Goal: Participate in discussion: Engage in conversation with other users on a specific topic

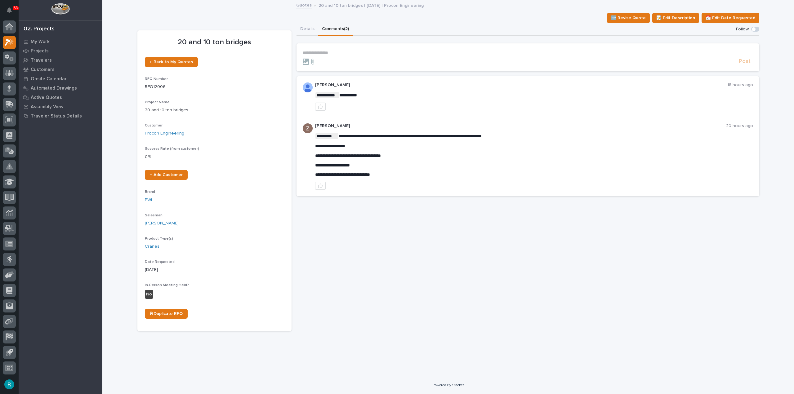
click at [311, 28] on button "Details" at bounding box center [307, 29] width 22 height 13
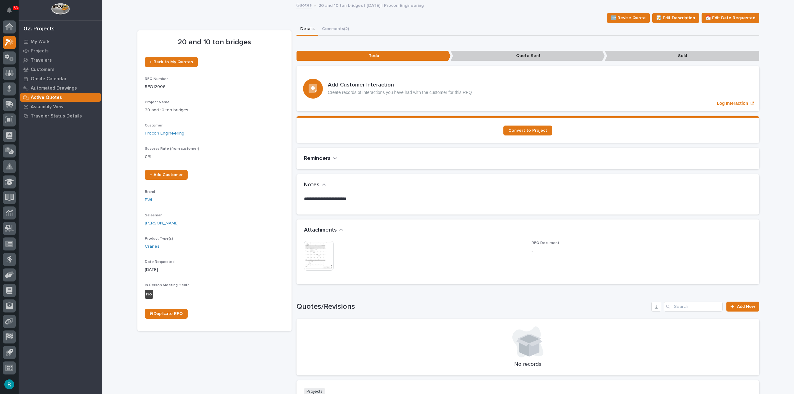
drag, startPoint x: 322, startPoint y: 254, endPoint x: 324, endPoint y: 245, distance: 8.8
click at [322, 254] on img at bounding box center [319, 256] width 30 height 30
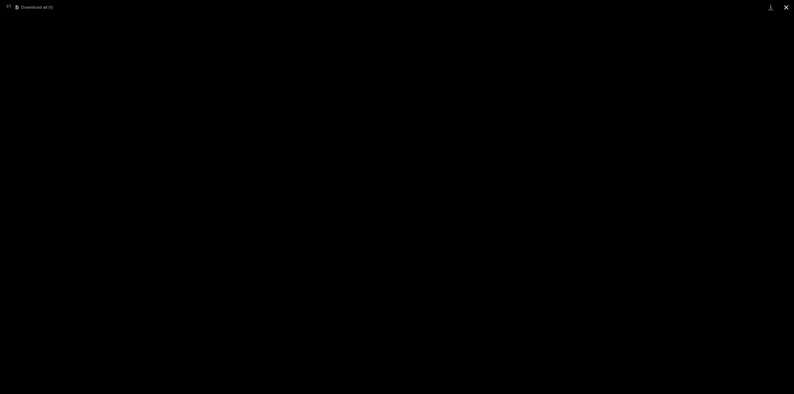
click at [782, 7] on button "Close gallery" at bounding box center [786, 7] width 16 height 15
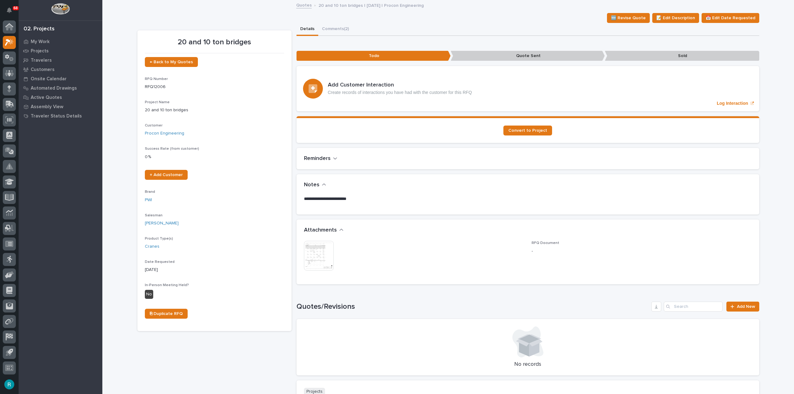
click at [325, 258] on img at bounding box center [319, 256] width 30 height 30
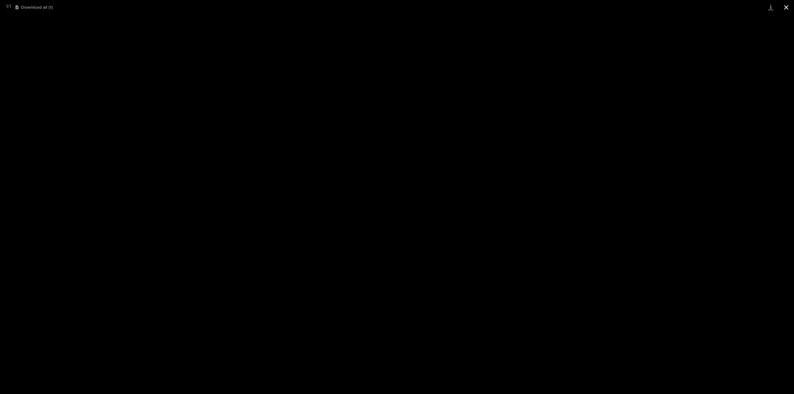
click at [781, 7] on button "Close gallery" at bounding box center [786, 7] width 16 height 15
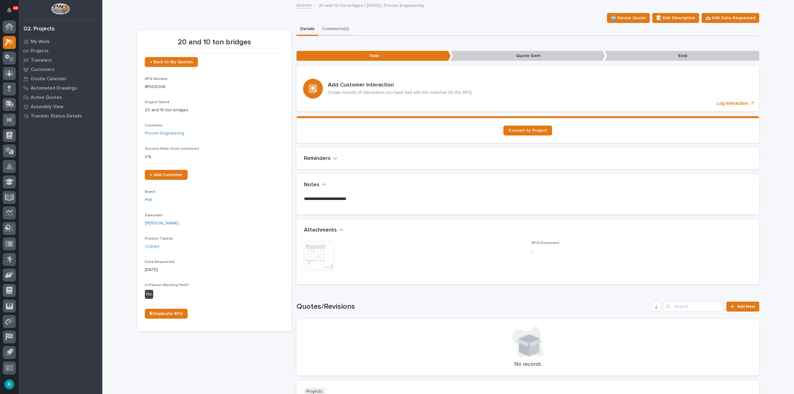
click at [337, 25] on button "Comments (2)" at bounding box center [335, 29] width 34 height 13
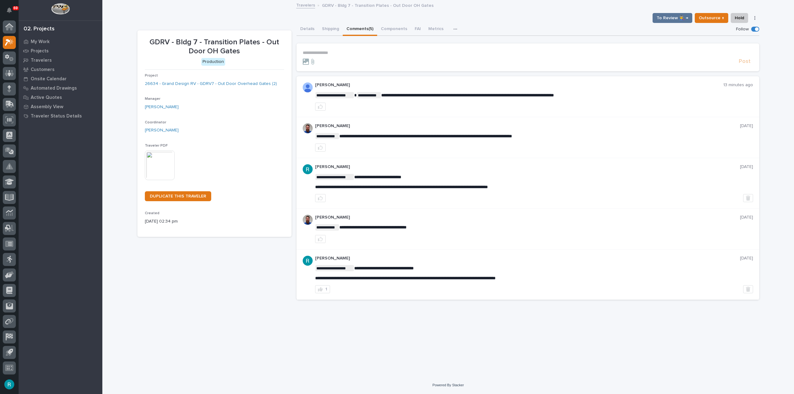
click at [359, 53] on p "**********" at bounding box center [528, 52] width 450 height 5
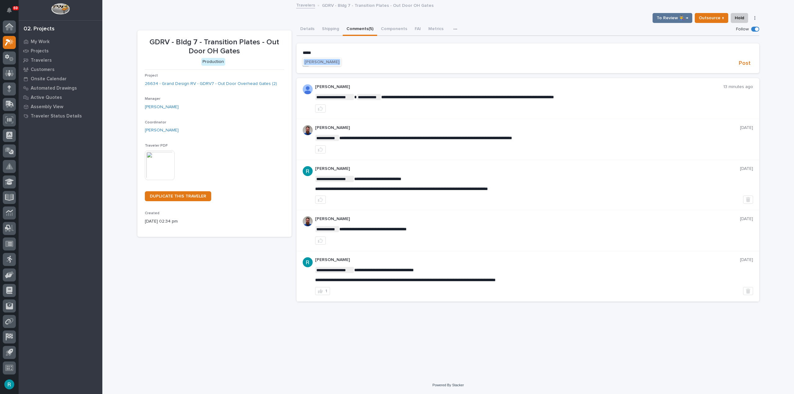
click at [311, 64] on span "[PERSON_NAME]" at bounding box center [322, 62] width 35 height 4
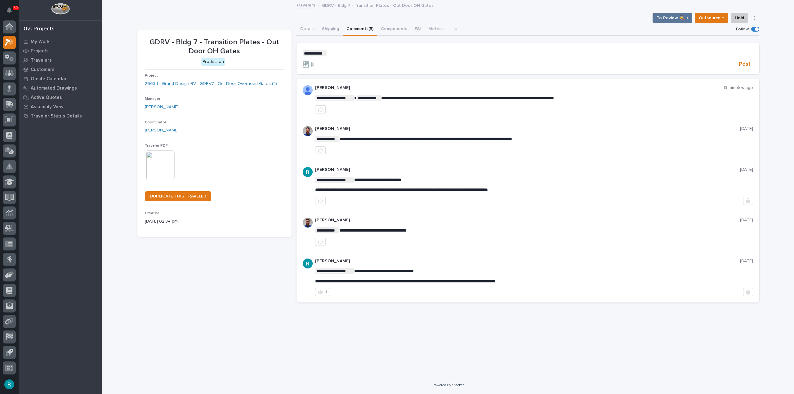
click at [355, 50] on p "**********" at bounding box center [528, 53] width 450 height 6
click at [748, 62] on span "Post" at bounding box center [745, 64] width 12 height 7
